Goal: Information Seeking & Learning: Learn about a topic

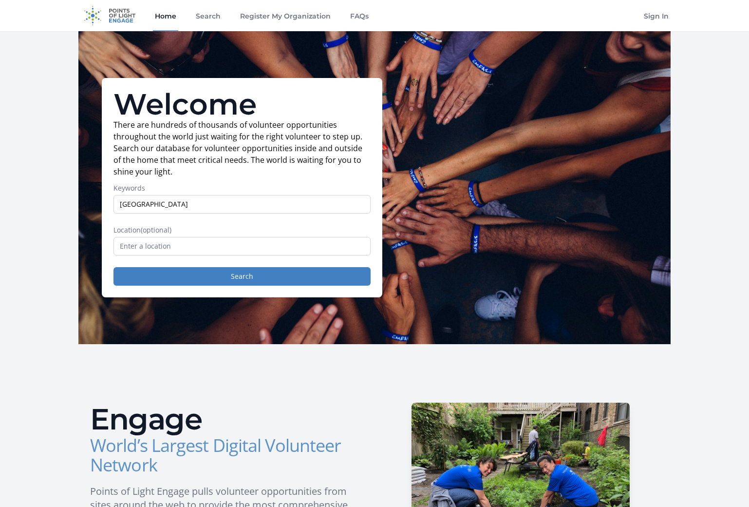
type input "[GEOGRAPHIC_DATA]"
click at [242, 276] on button "Search" at bounding box center [242, 276] width 257 height 19
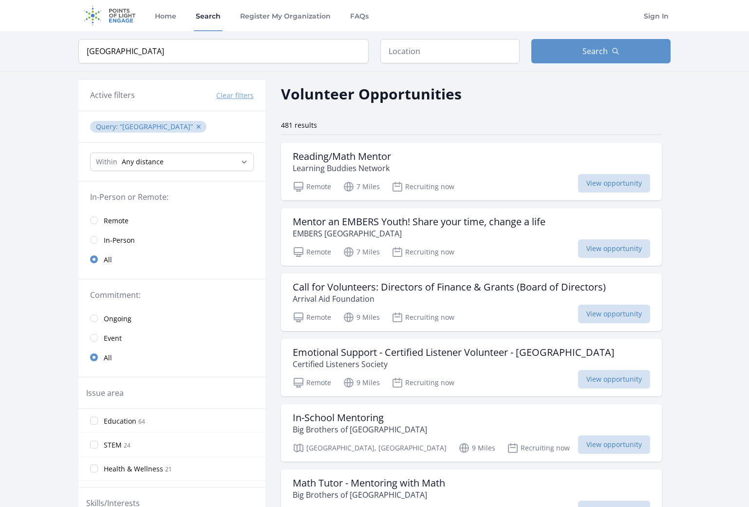
click at [93, 219] on input "radio" at bounding box center [94, 220] width 8 height 8
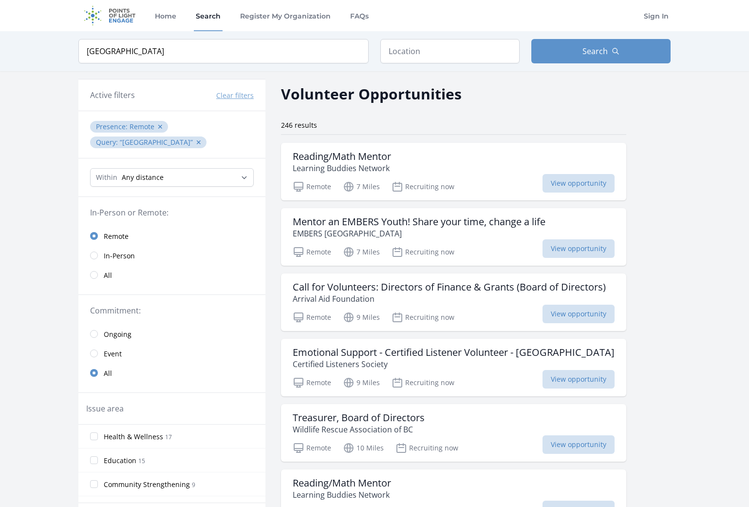
click at [95, 251] on input "radio" at bounding box center [94, 255] width 8 height 8
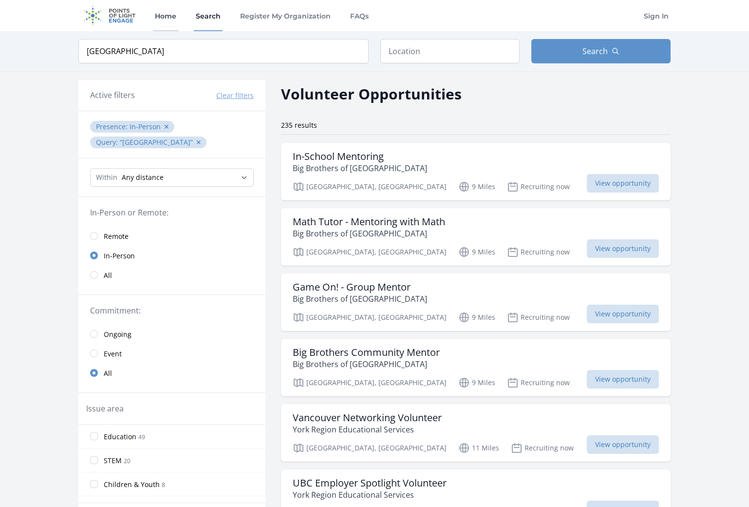
click at [170, 22] on link "Home" at bounding box center [165, 15] width 25 height 31
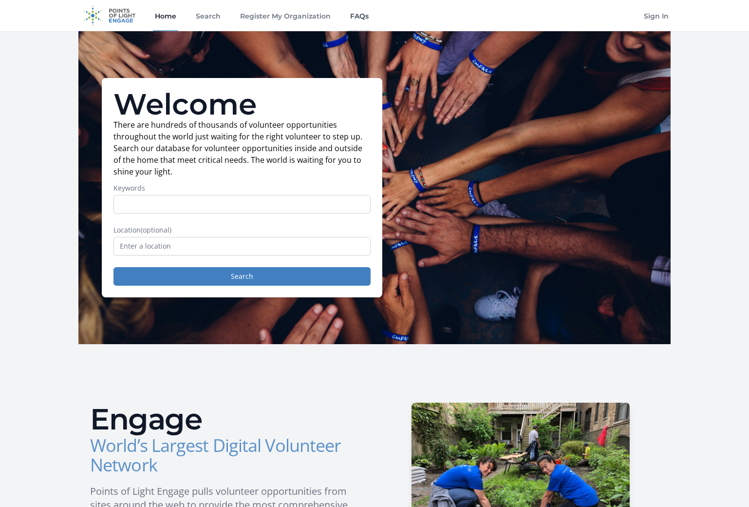
click at [359, 15] on link "FAQs" at bounding box center [359, 15] width 22 height 31
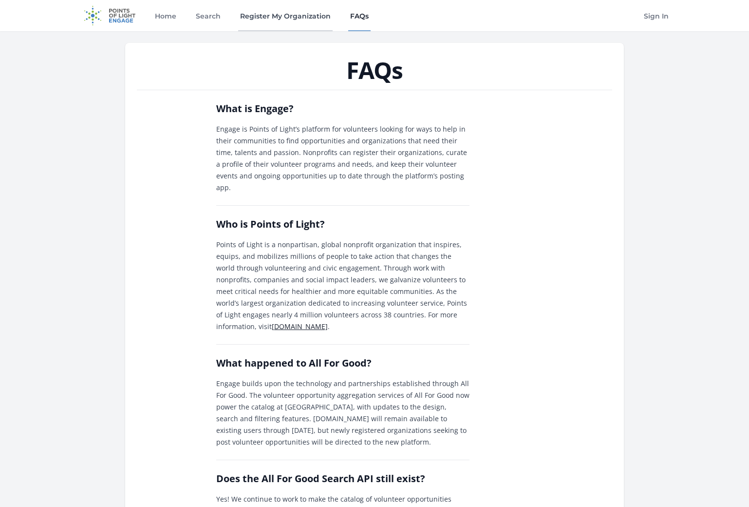
click at [255, 15] on link "Register My Organization" at bounding box center [285, 15] width 95 height 31
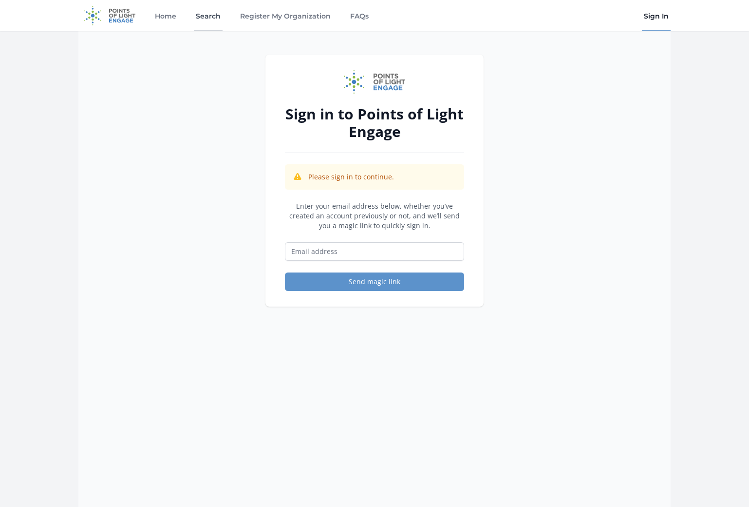
click at [196, 12] on link "Search" at bounding box center [208, 15] width 29 height 31
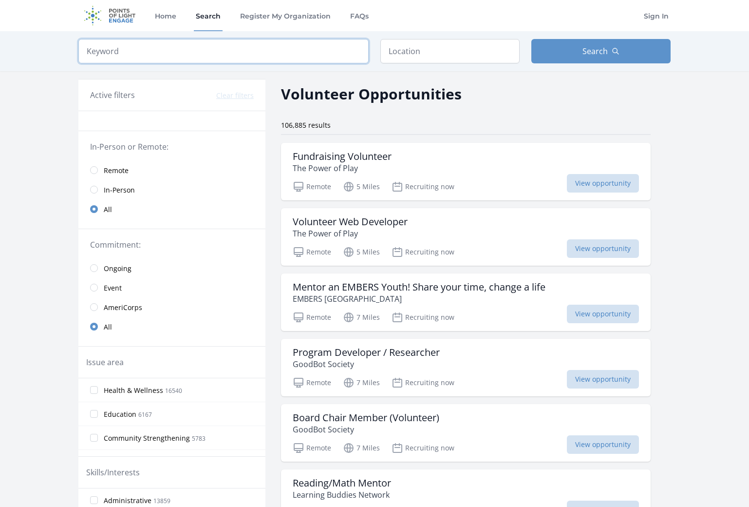
click at [182, 54] on input "search" at bounding box center [223, 51] width 290 height 24
click button "submit" at bounding box center [0, 0] width 0 height 0
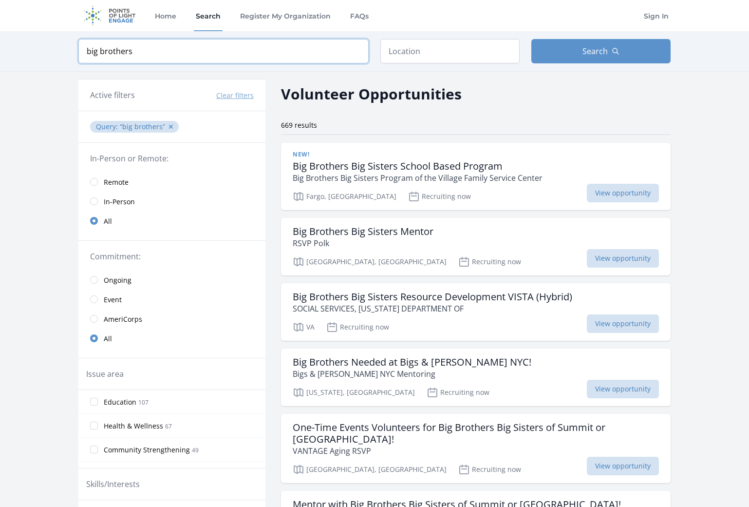
click at [184, 53] on input "big brothers" at bounding box center [223, 51] width 290 height 24
type input "big brothers vancouver"
click button "submit" at bounding box center [0, 0] width 0 height 0
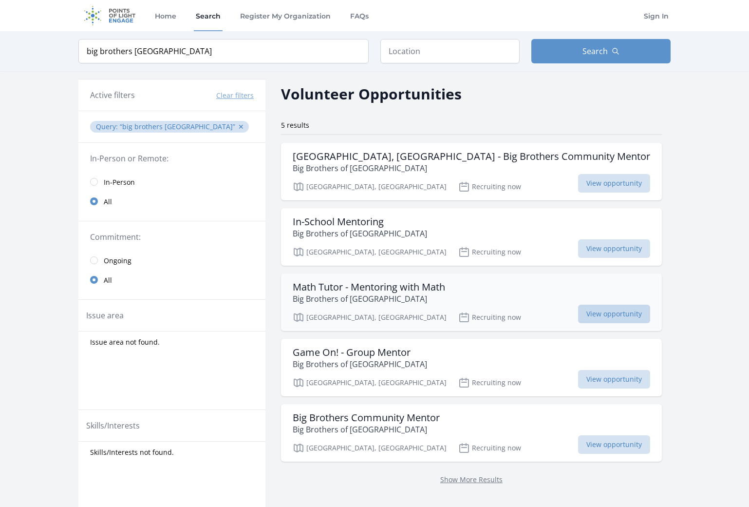
click at [578, 313] on span "View opportunity" at bounding box center [614, 314] width 72 height 19
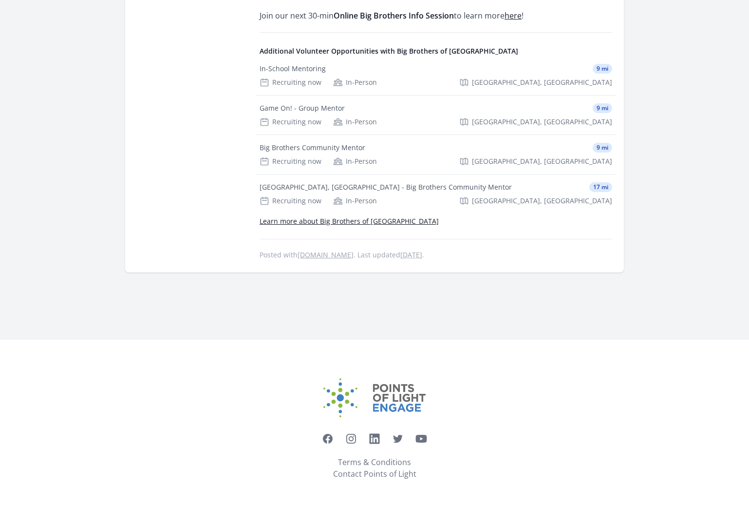
scroll to position [850, 0]
